Goal: Task Accomplishment & Management: Manage account settings

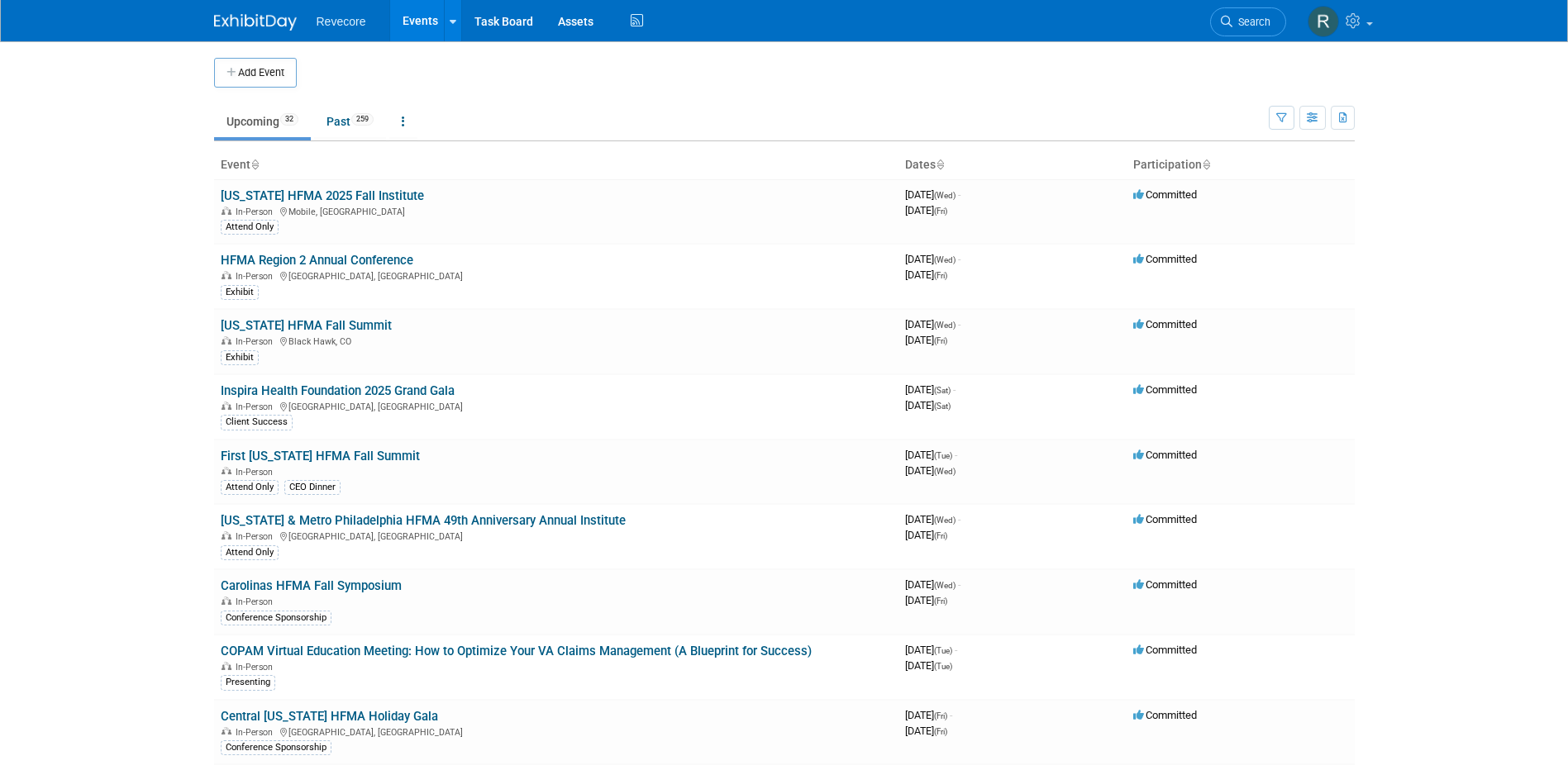
scroll to position [786, 0]
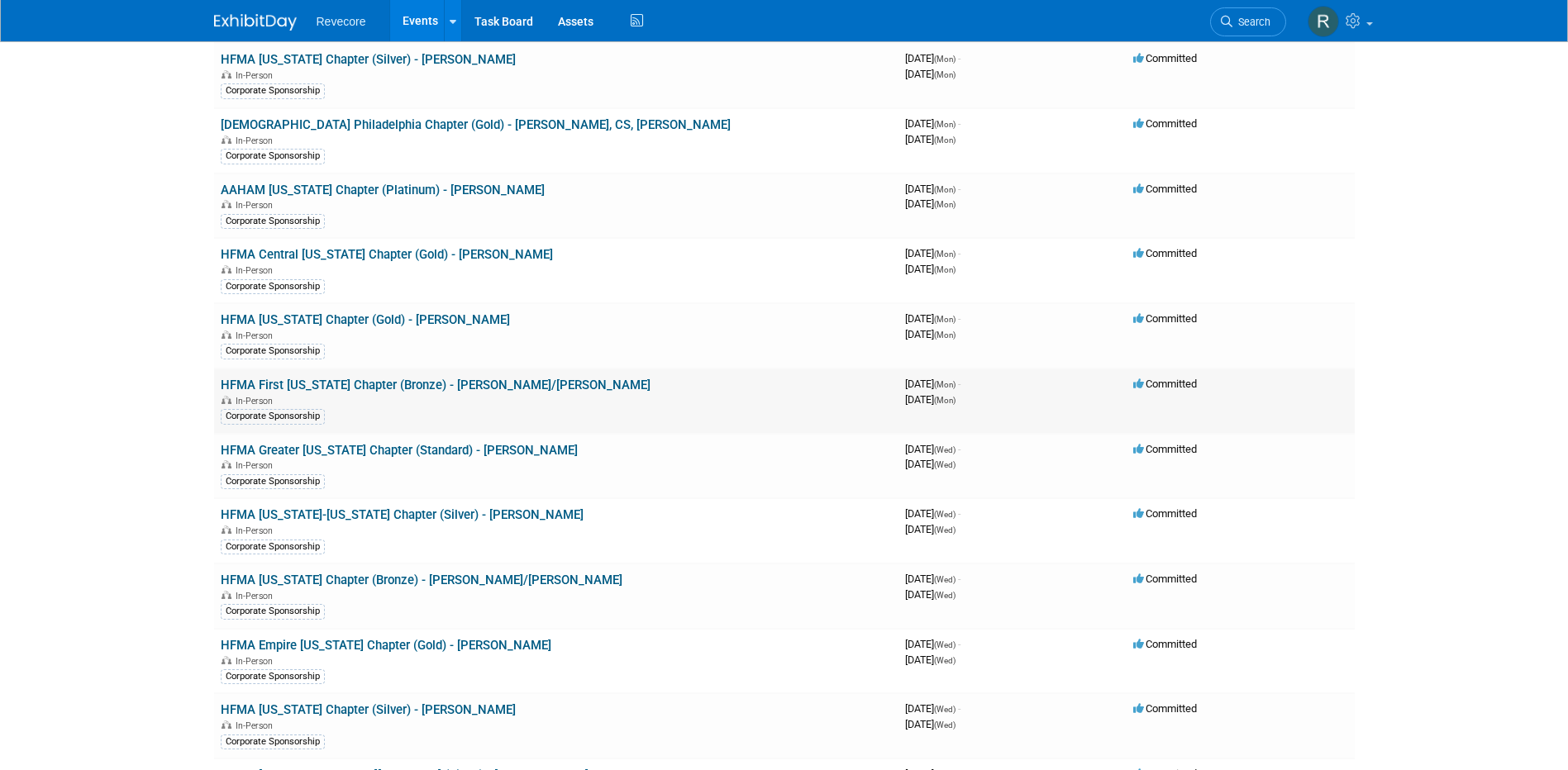
click at [408, 380] on link "HFMA First [US_STATE] Chapter (Bronze) - [PERSON_NAME]/[PERSON_NAME]" at bounding box center [435, 384] width 430 height 15
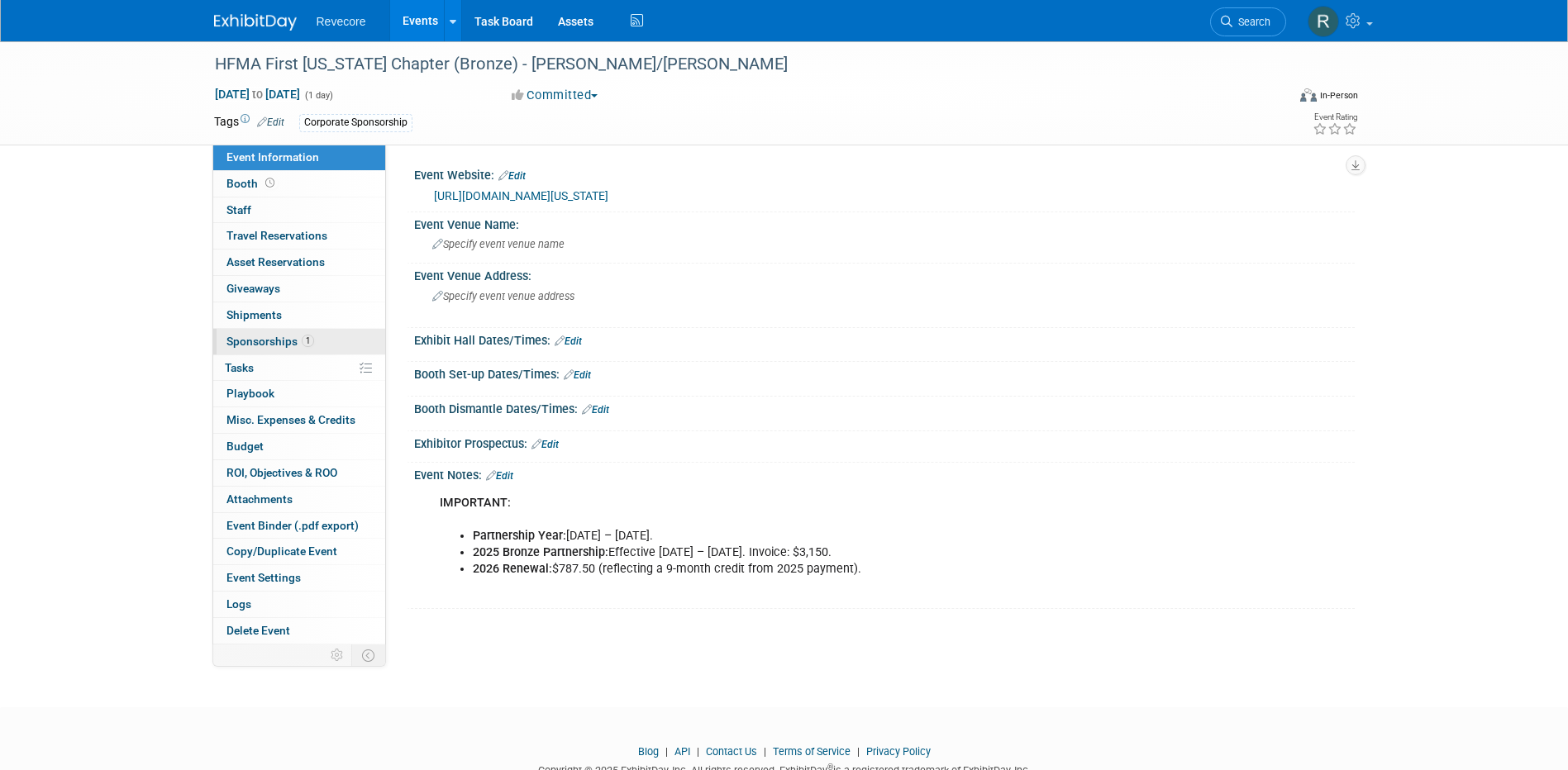
click at [337, 342] on link "1 Sponsorships 1" at bounding box center [300, 342] width 172 height 26
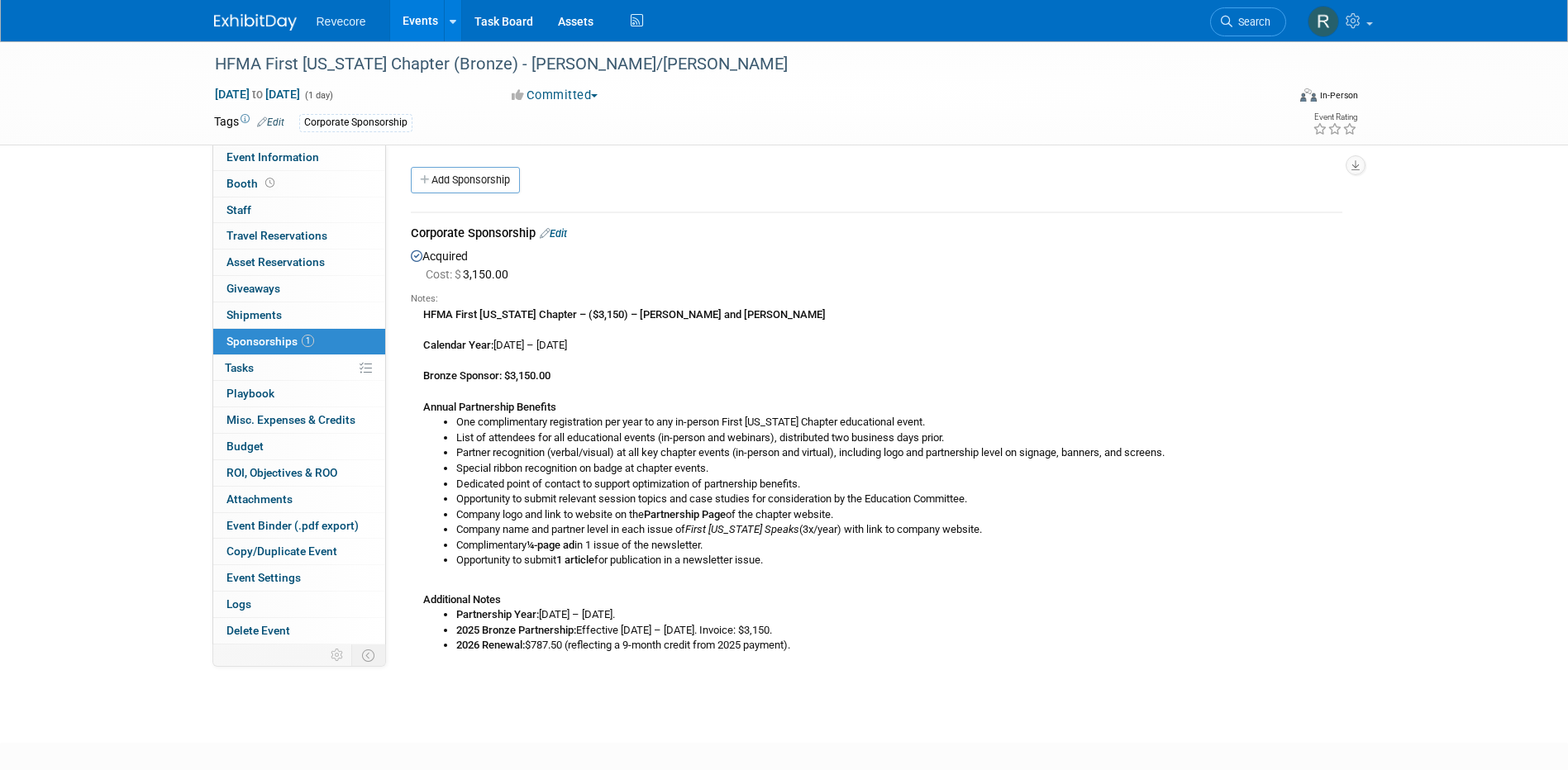
click at [567, 229] on link "Edit" at bounding box center [553, 233] width 28 height 12
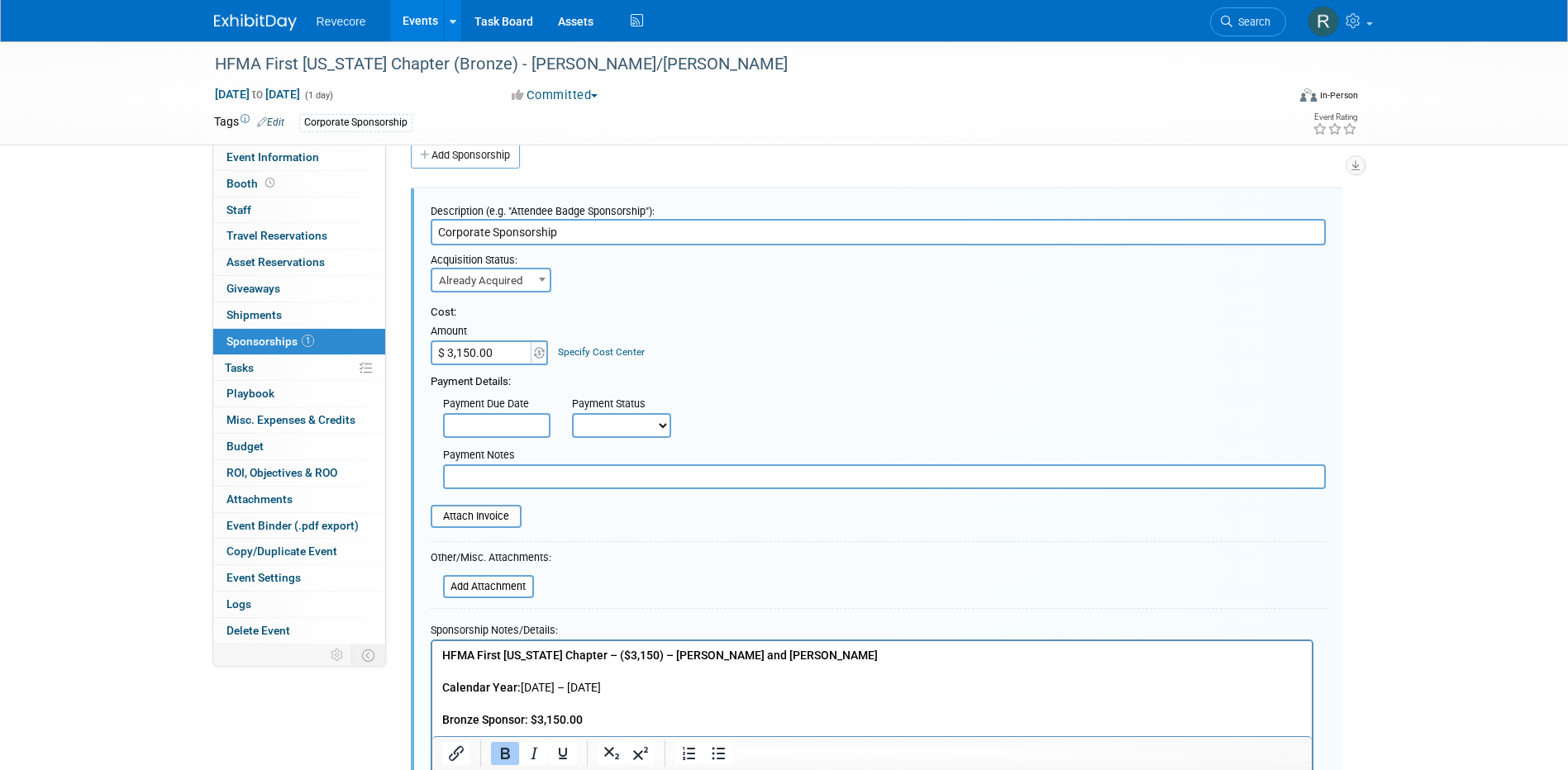
click at [519, 356] on input "$ 3,150.00" at bounding box center [482, 352] width 103 height 25
click at [487, 525] on input "file" at bounding box center [421, 516] width 196 height 20
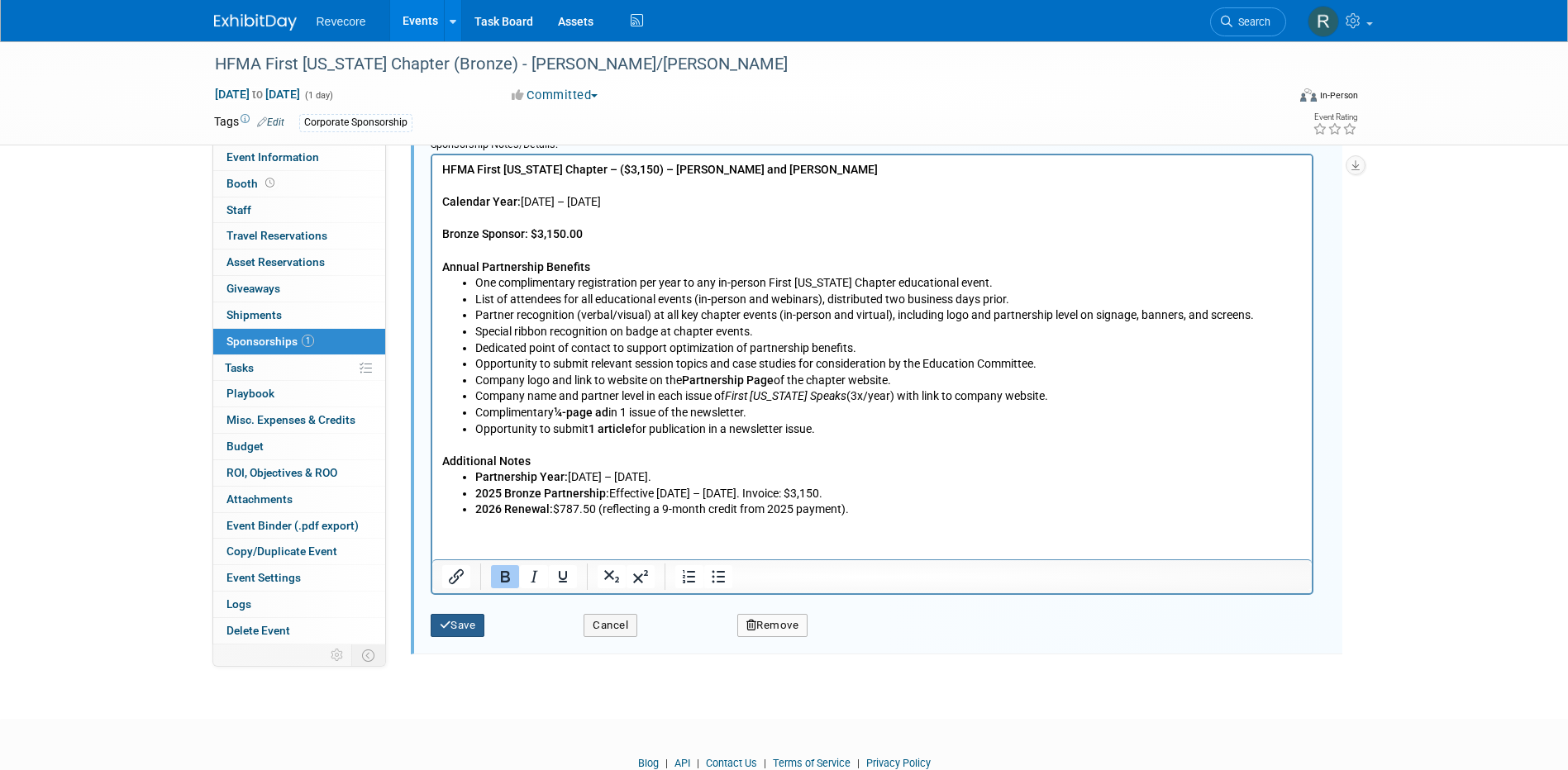
click at [475, 624] on button "Save" at bounding box center [457, 625] width 54 height 23
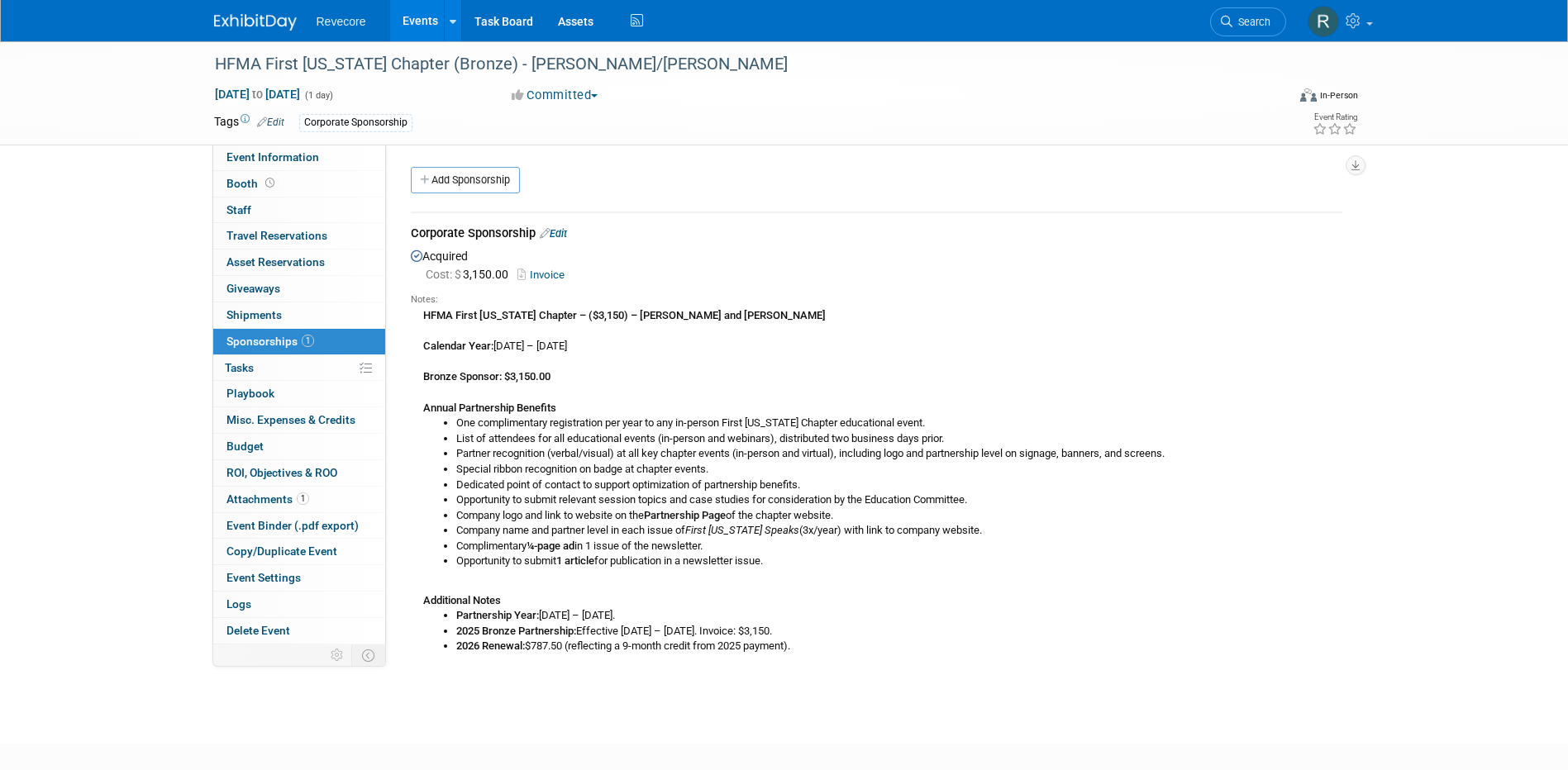
click at [642, 341] on div "HFMA First Illinois Chapter – ($3,150) – Kayla Howell and Natalie Spears Calend…" at bounding box center [876, 481] width 931 height 348
click at [642, 345] on div "HFMA First Illinois Chapter – ($3,150) – Kayla Howell and Natalie Spears Calend…" at bounding box center [876, 481] width 931 height 348
drag, startPoint x: 642, startPoint y: 345, endPoint x: 746, endPoint y: 356, distance: 104.6
click at [746, 356] on div "HFMA First Illinois Chapter – ($3,150) – Kayla Howell and Natalie Spears Calend…" at bounding box center [876, 481] width 931 height 348
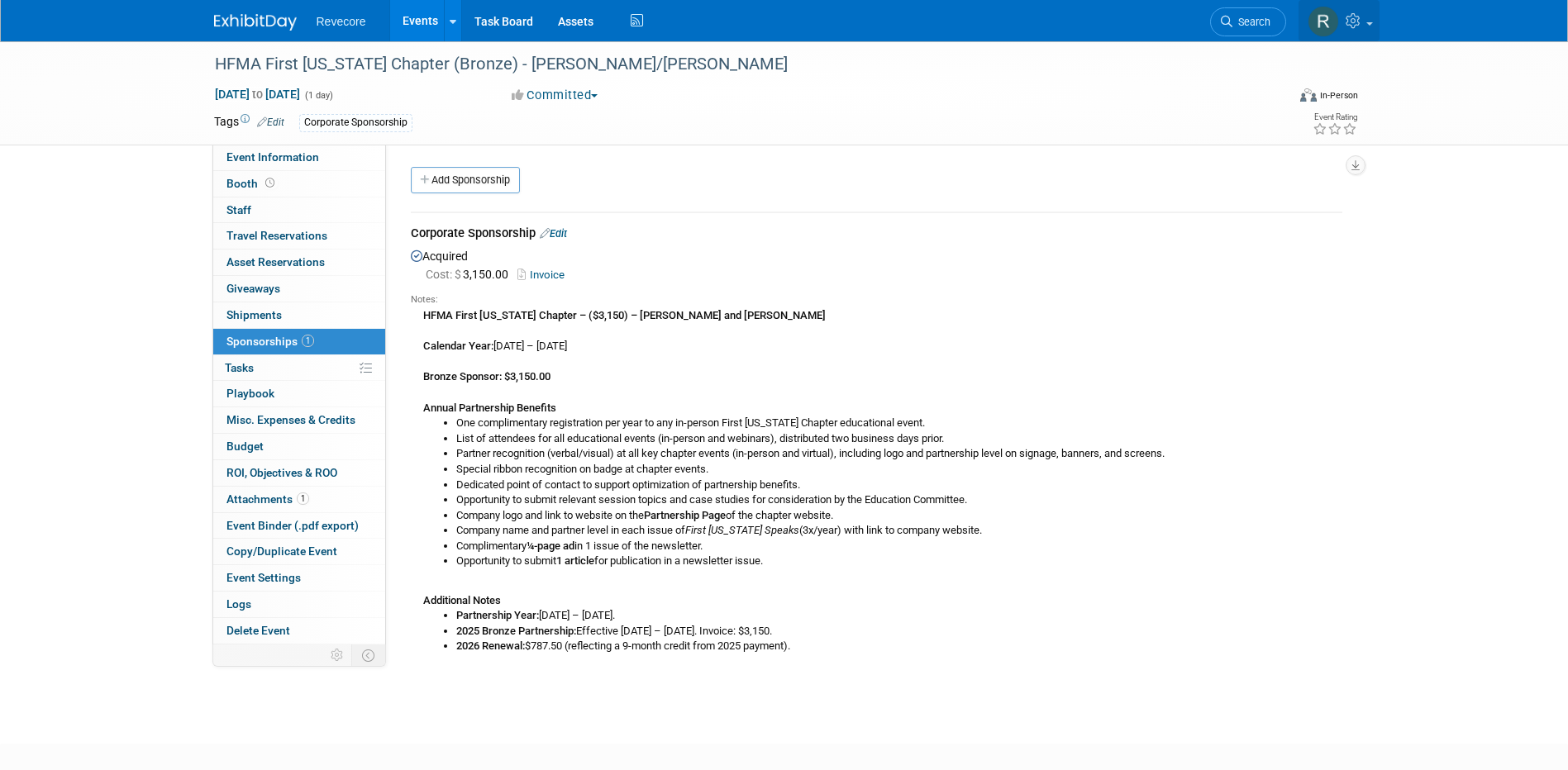
click at [1374, 30] on link at bounding box center [1339, 21] width 81 height 41
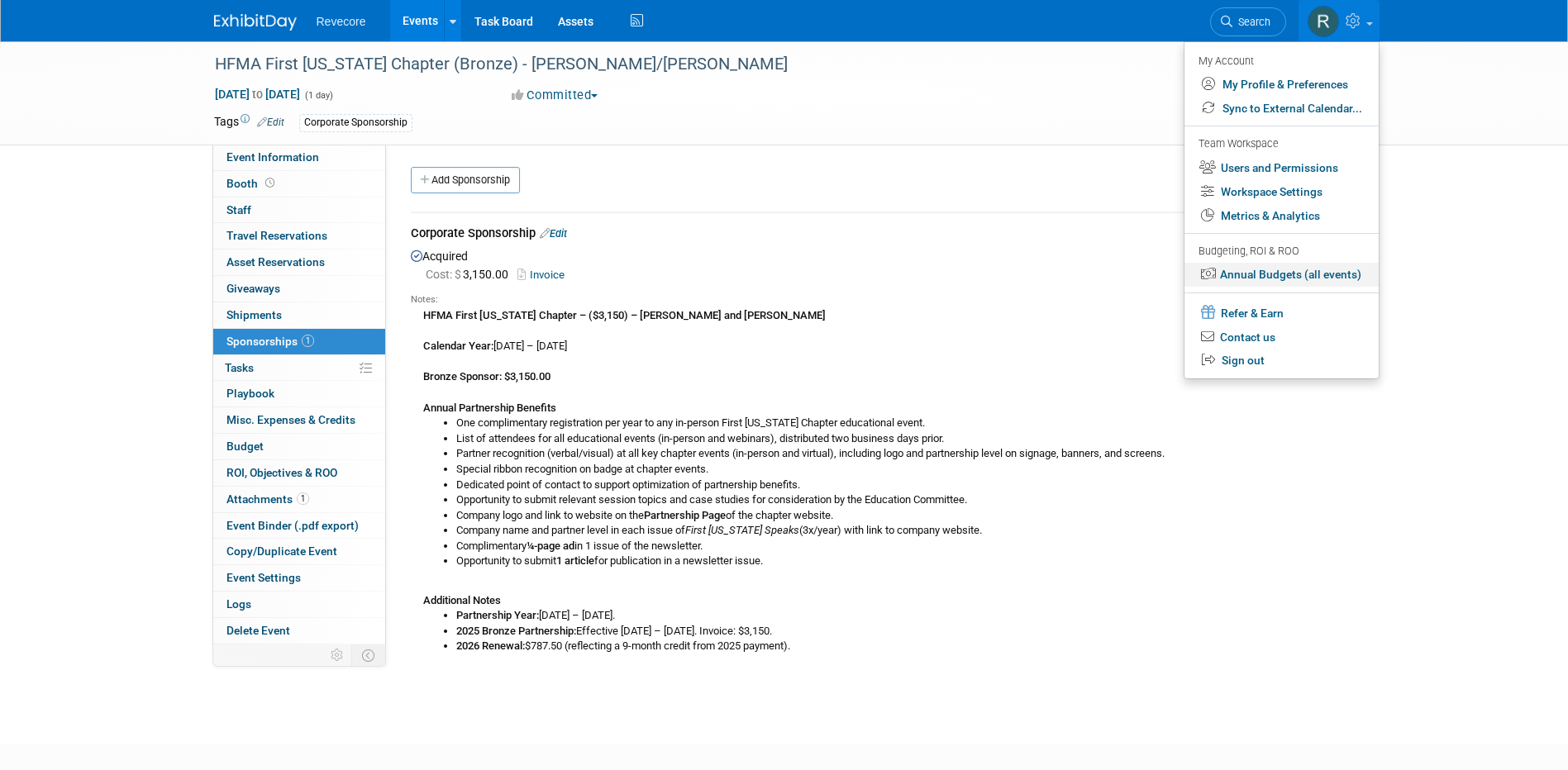
click at [1349, 280] on link "Annual Budgets (all events)" at bounding box center [1281, 275] width 194 height 24
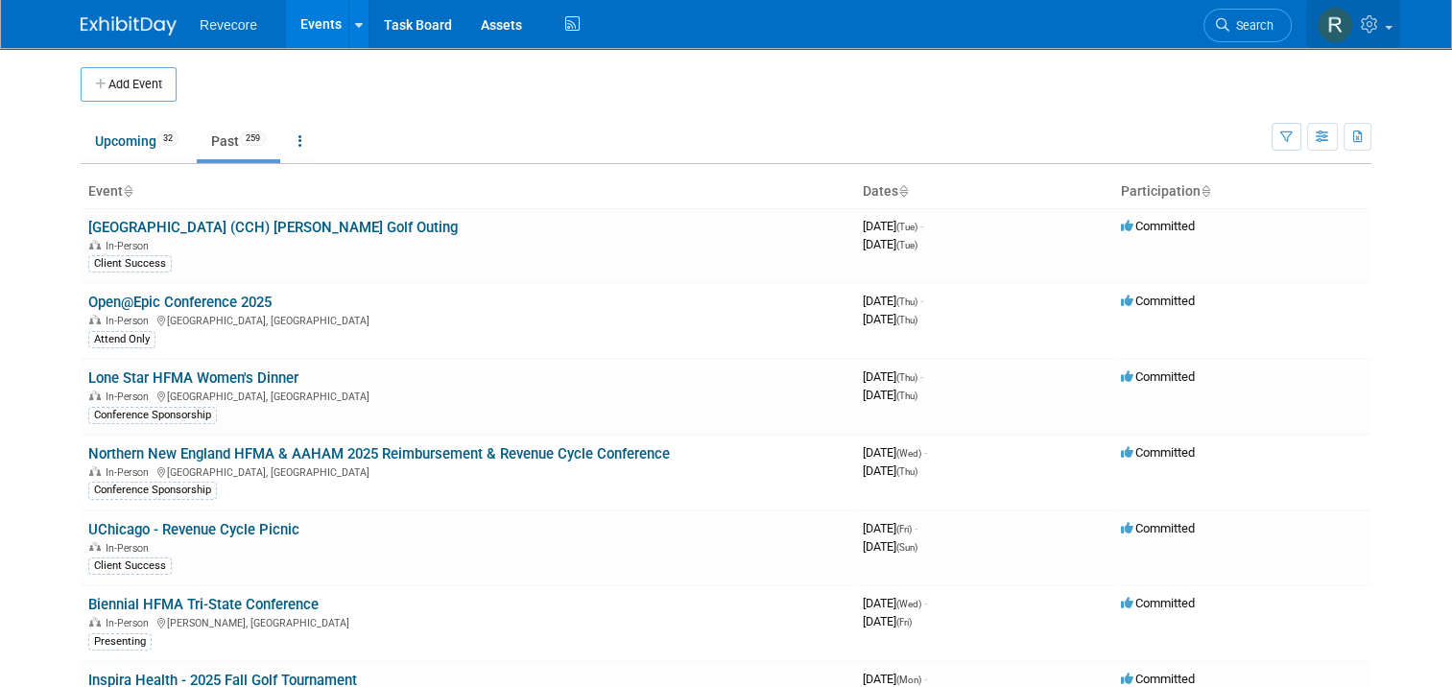
click at [1385, 37] on link at bounding box center [1353, 24] width 94 height 48
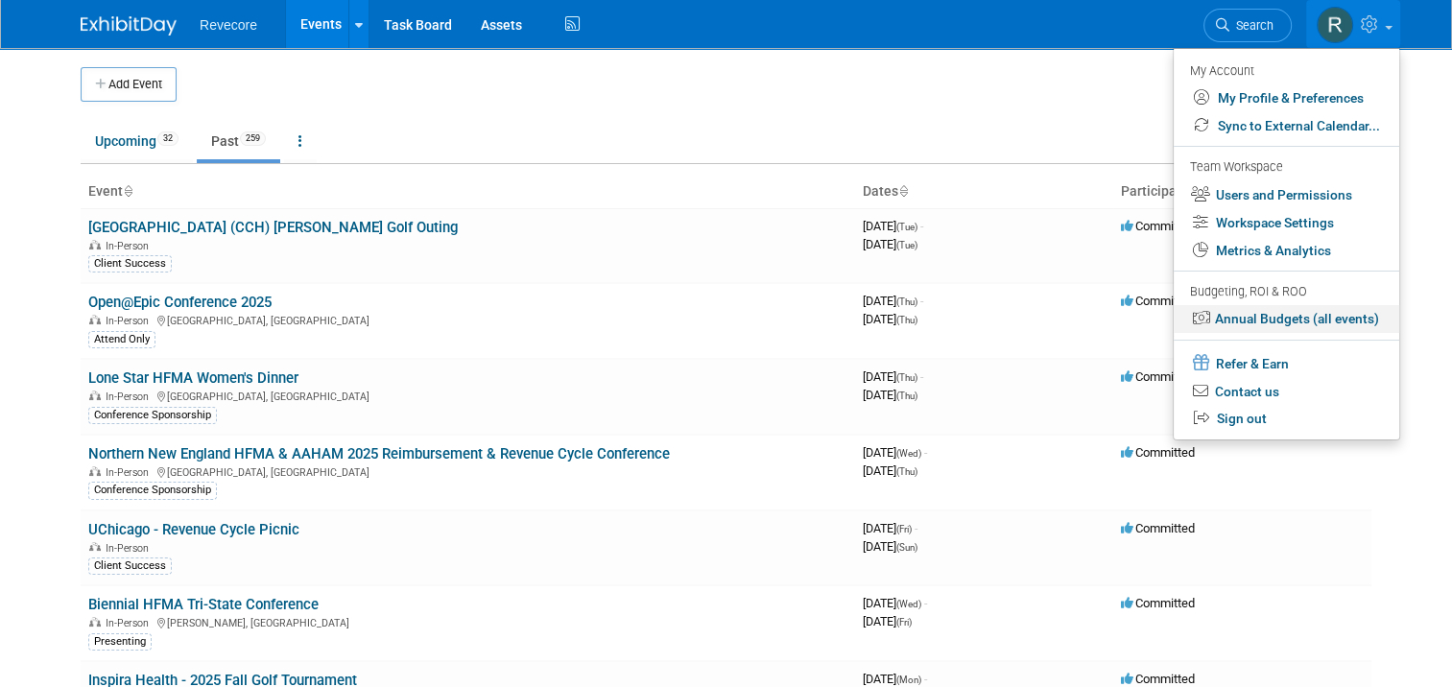
click at [1319, 320] on link "Annual Budgets (all events)" at bounding box center [1285, 319] width 225 height 28
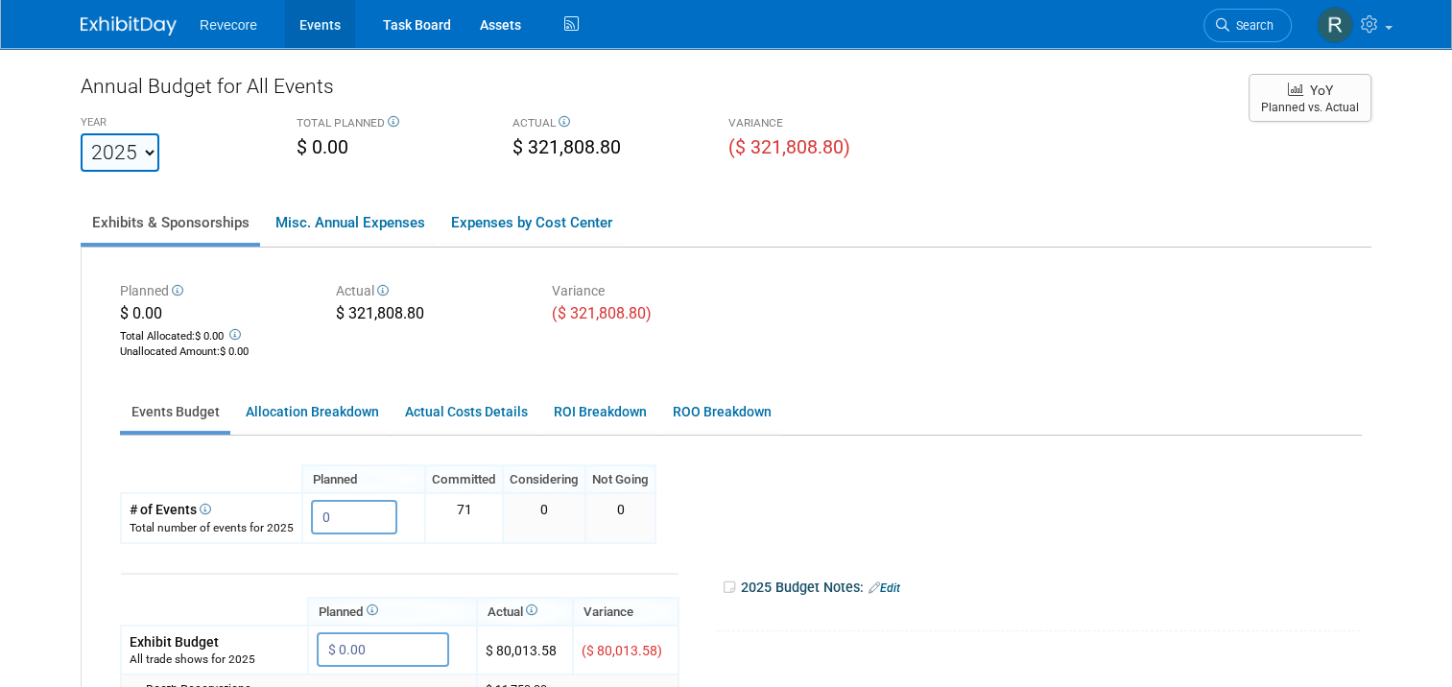
click at [295, 15] on link "Events" at bounding box center [320, 24] width 70 height 48
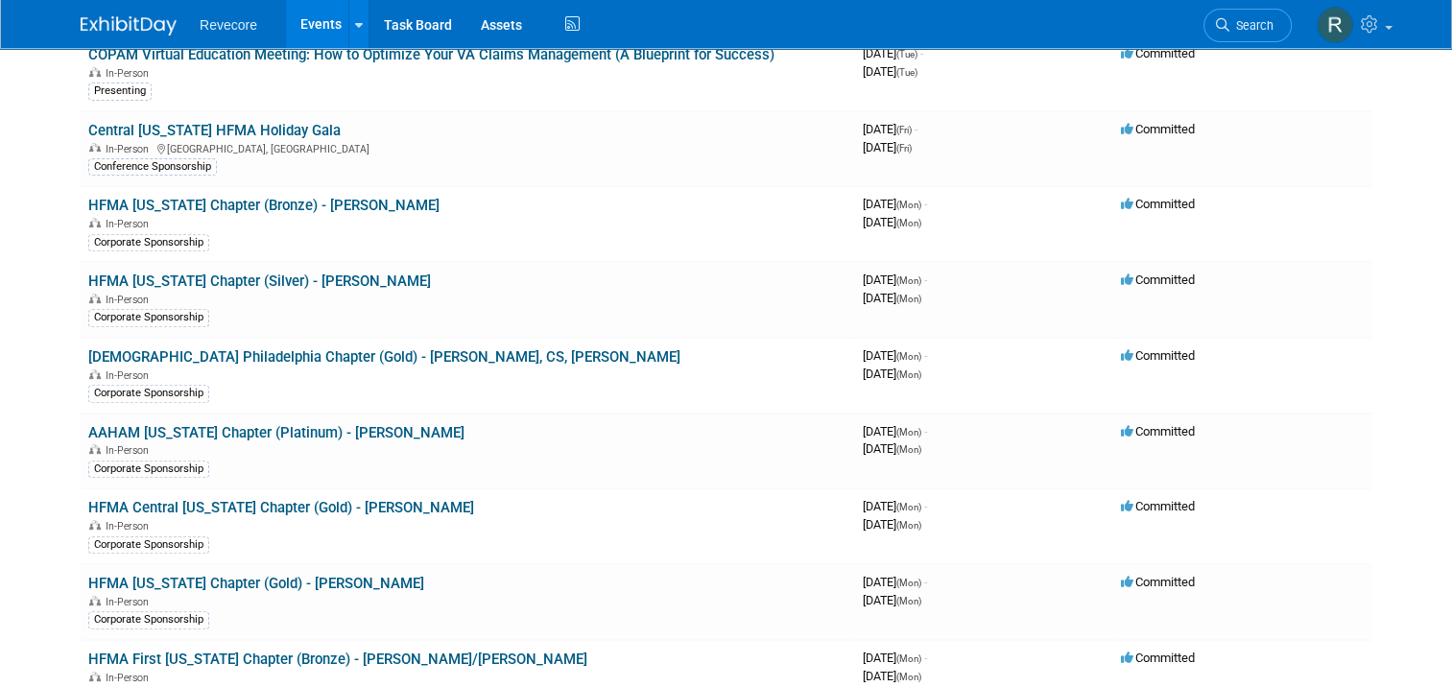
scroll to position [959, 0]
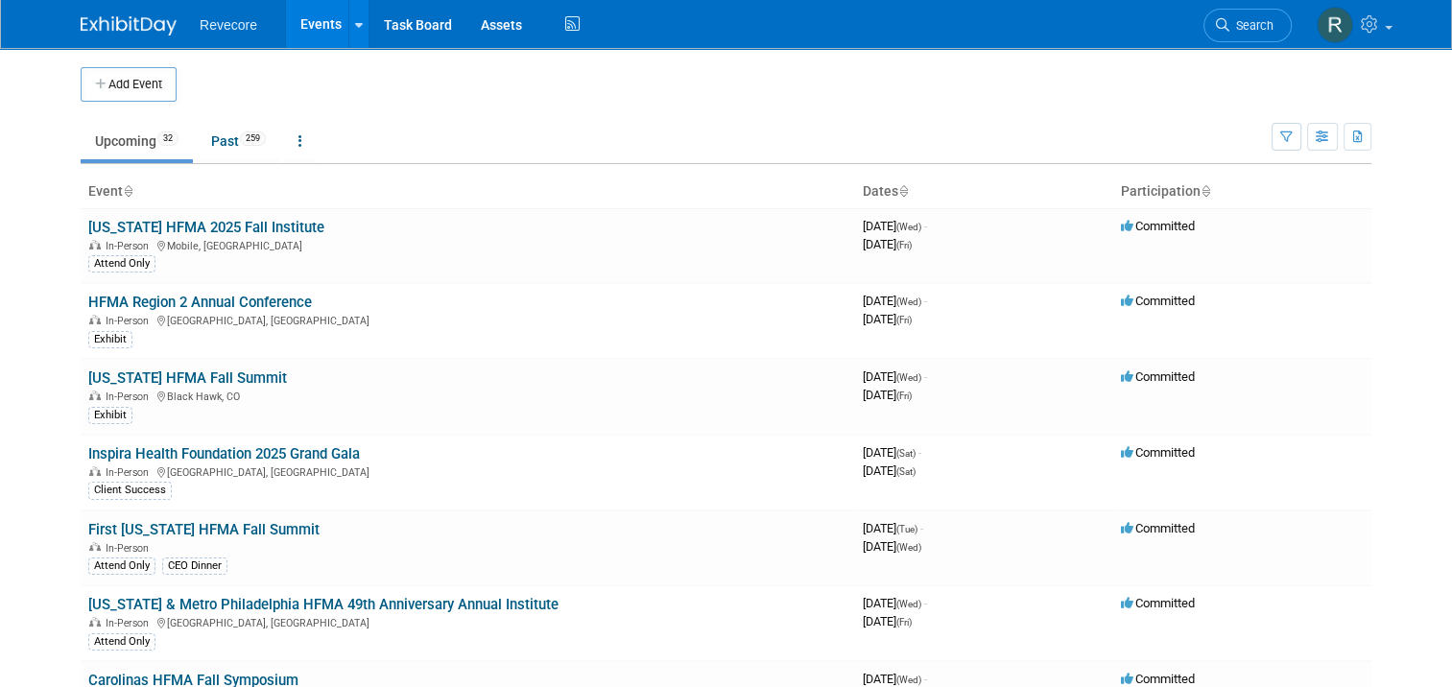
click at [990, 73] on td at bounding box center [743, 84] width 1132 height 35
click at [1389, 38] on link at bounding box center [1353, 24] width 94 height 48
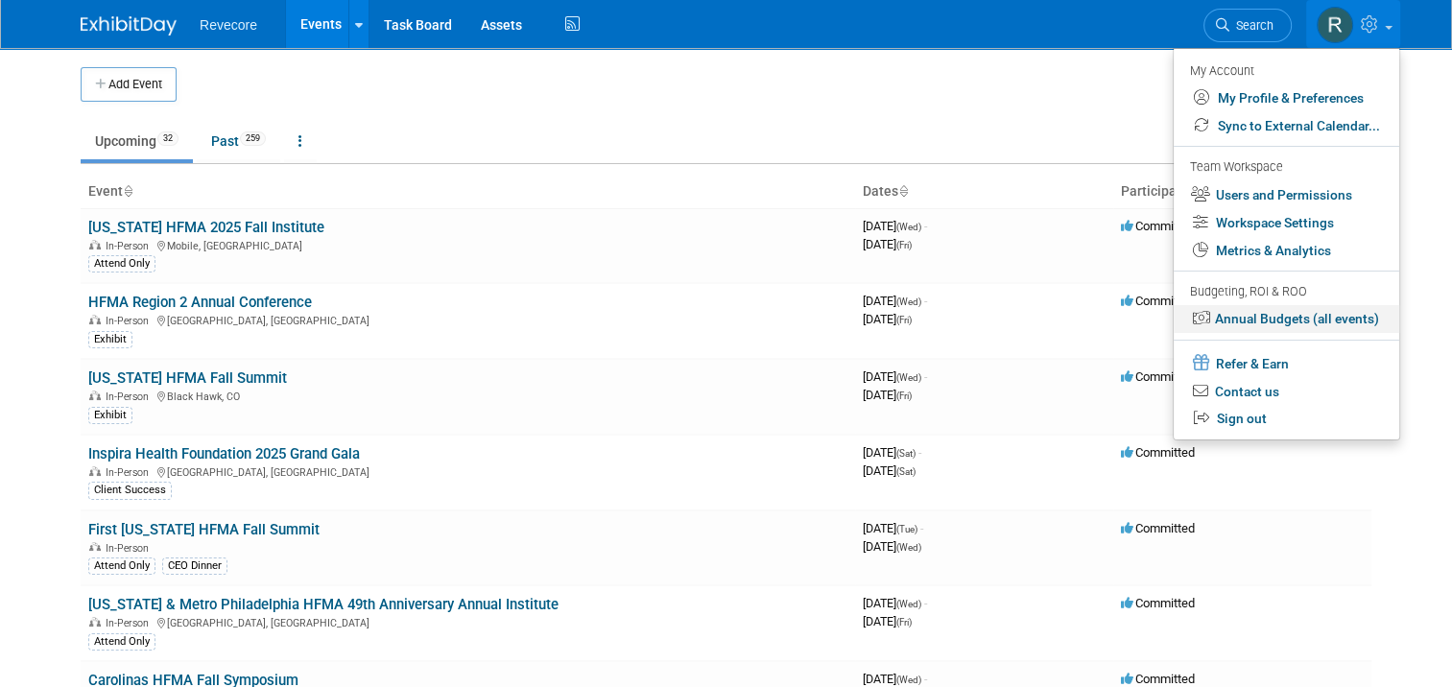
click at [1347, 327] on link "Annual Budgets (all events)" at bounding box center [1285, 319] width 225 height 28
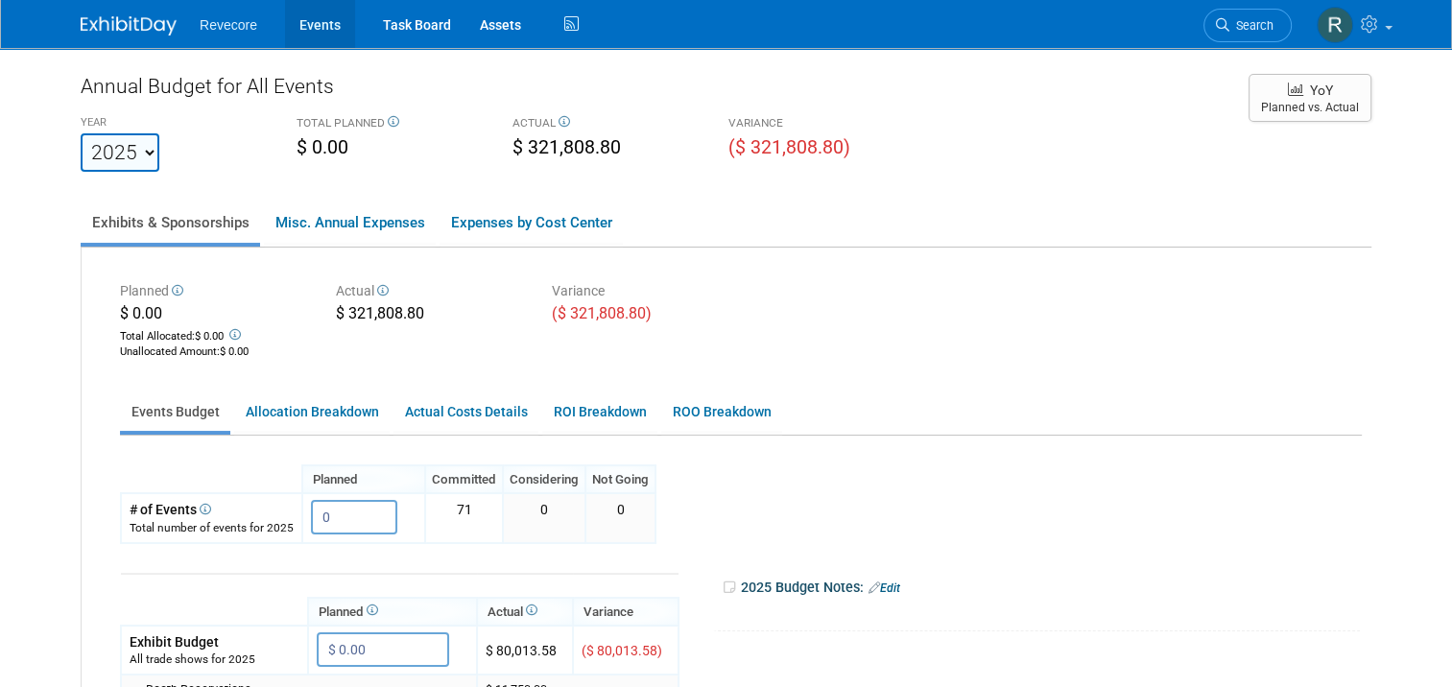
click at [306, 31] on link "Events" at bounding box center [320, 24] width 70 height 48
